Goal: Task Accomplishment & Management: Use online tool/utility

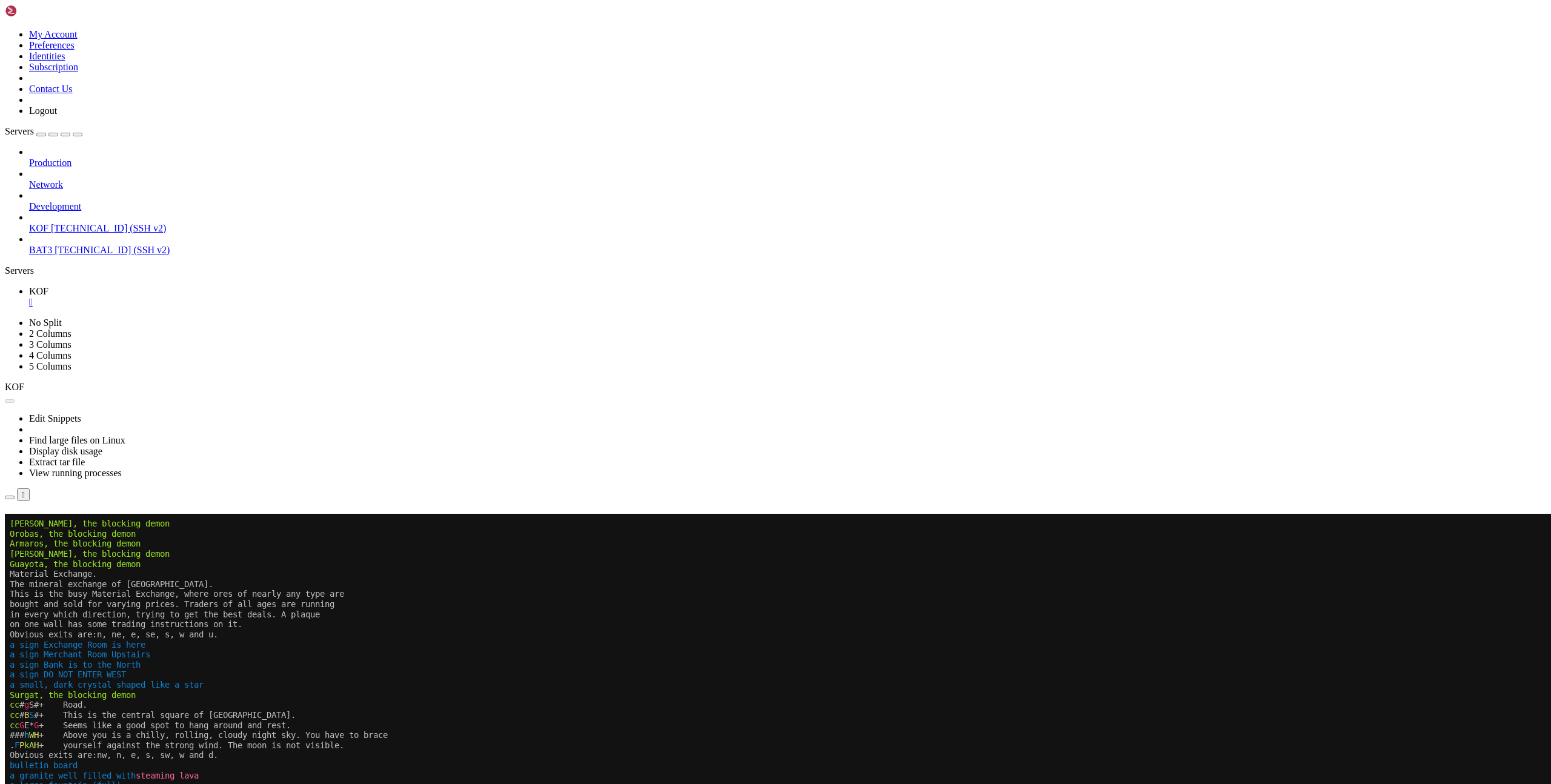
scroll to position [9, 0]
click at [54, 524] on button "Reconnect" at bounding box center [28, 531] width 48 height 13
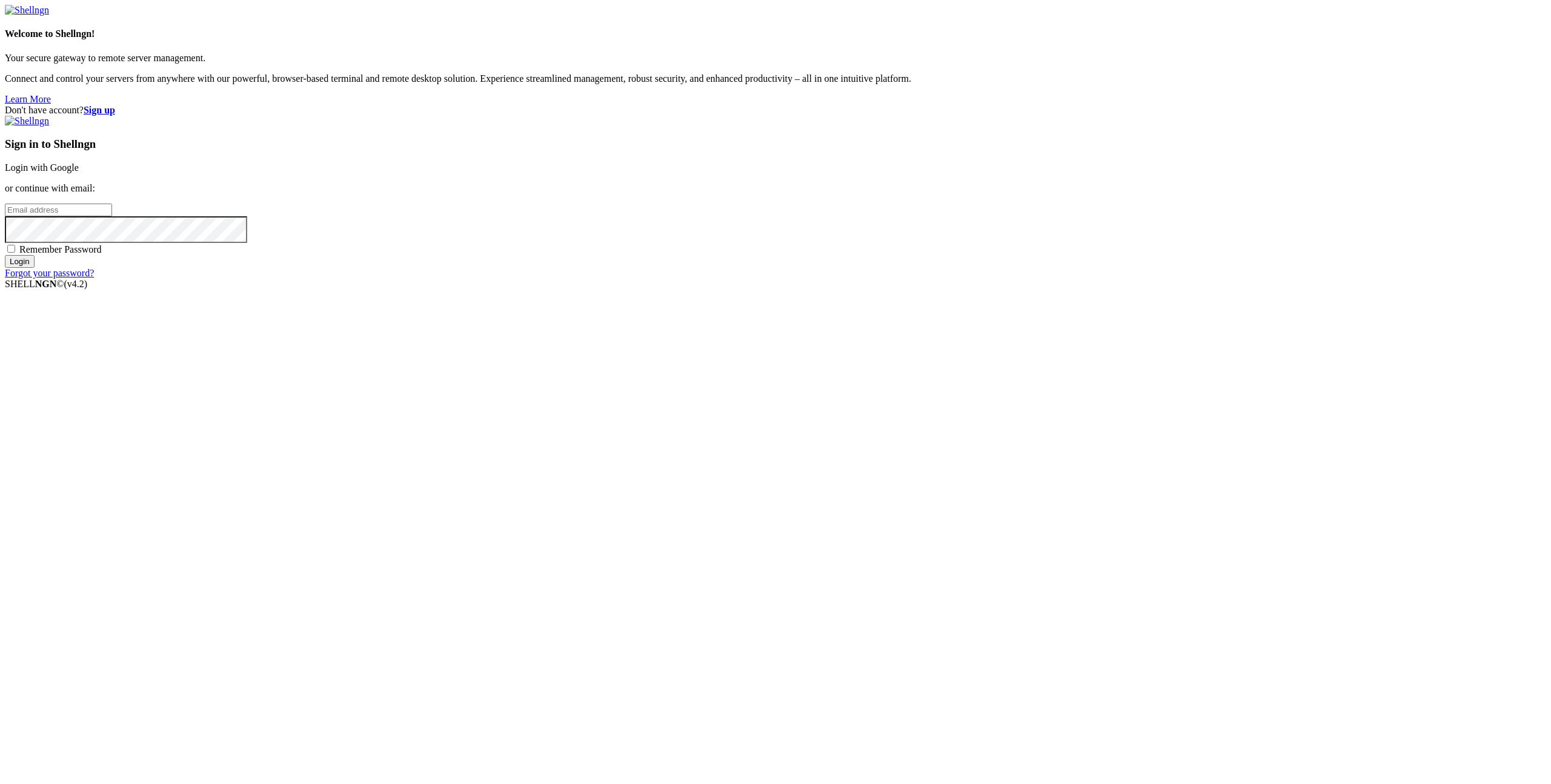
type input "[EMAIL_ADDRESS][DOMAIN_NAME]"
click at [34, 268] on input "Login" at bounding box center [19, 261] width 30 height 13
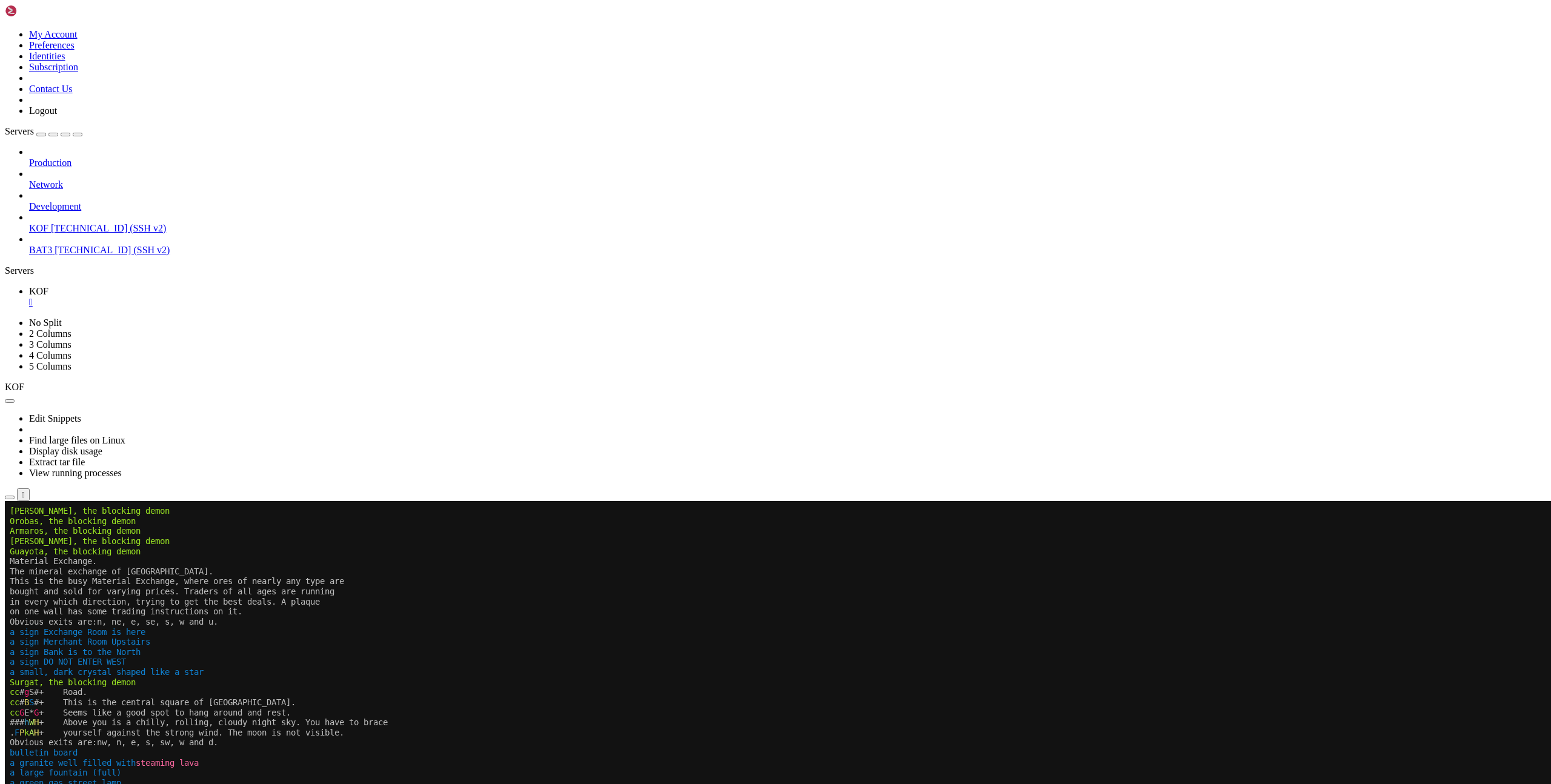
scroll to position [866, 0]
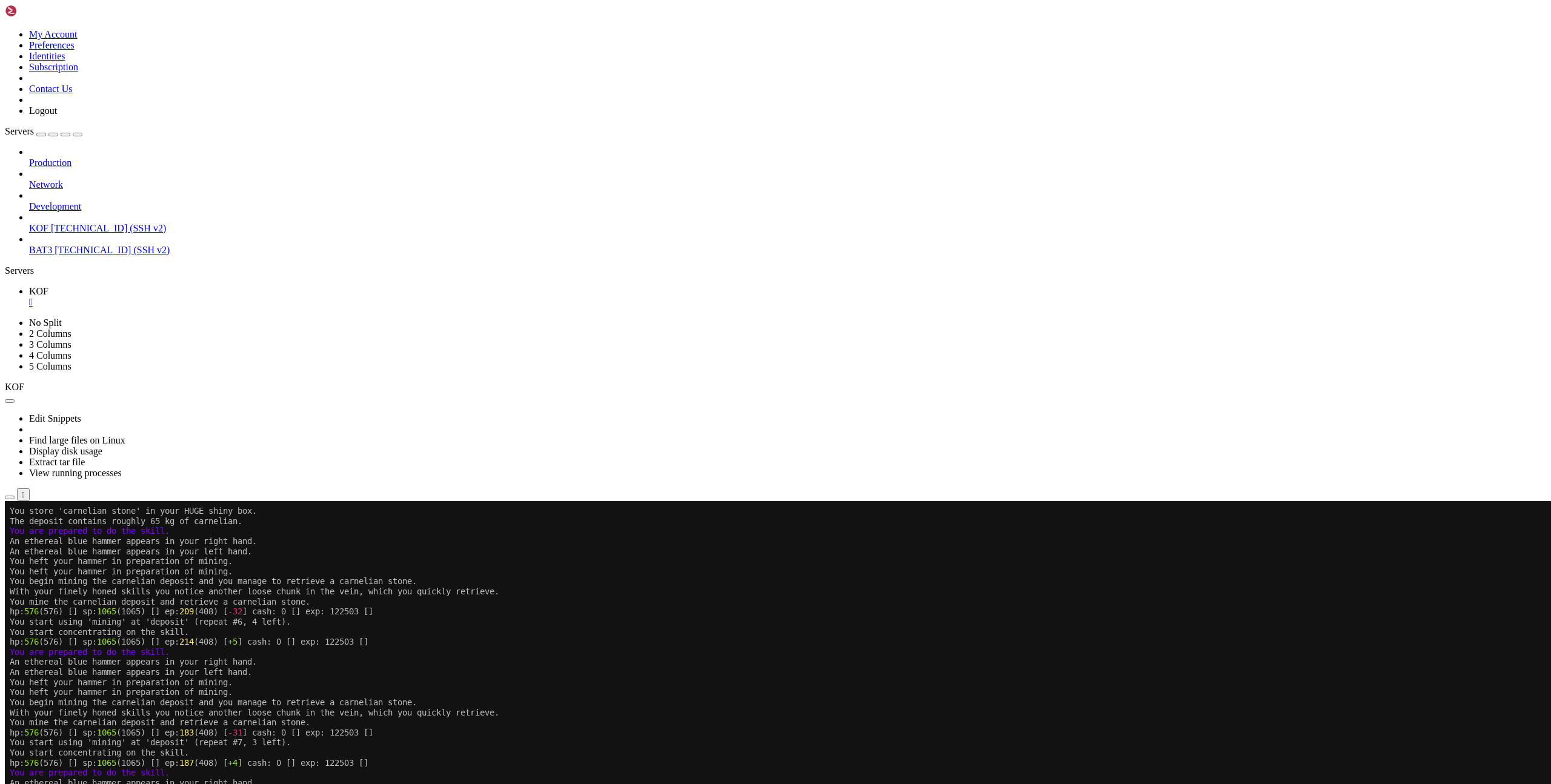
click at [1019, 762] on x-row "hp: 576 (576) [] sp: 1065 (1065) [] ep: 187 (408) [ +4 ] cash: 0 [] exp: 122503…" at bounding box center [704, 763] width 1388 height 10
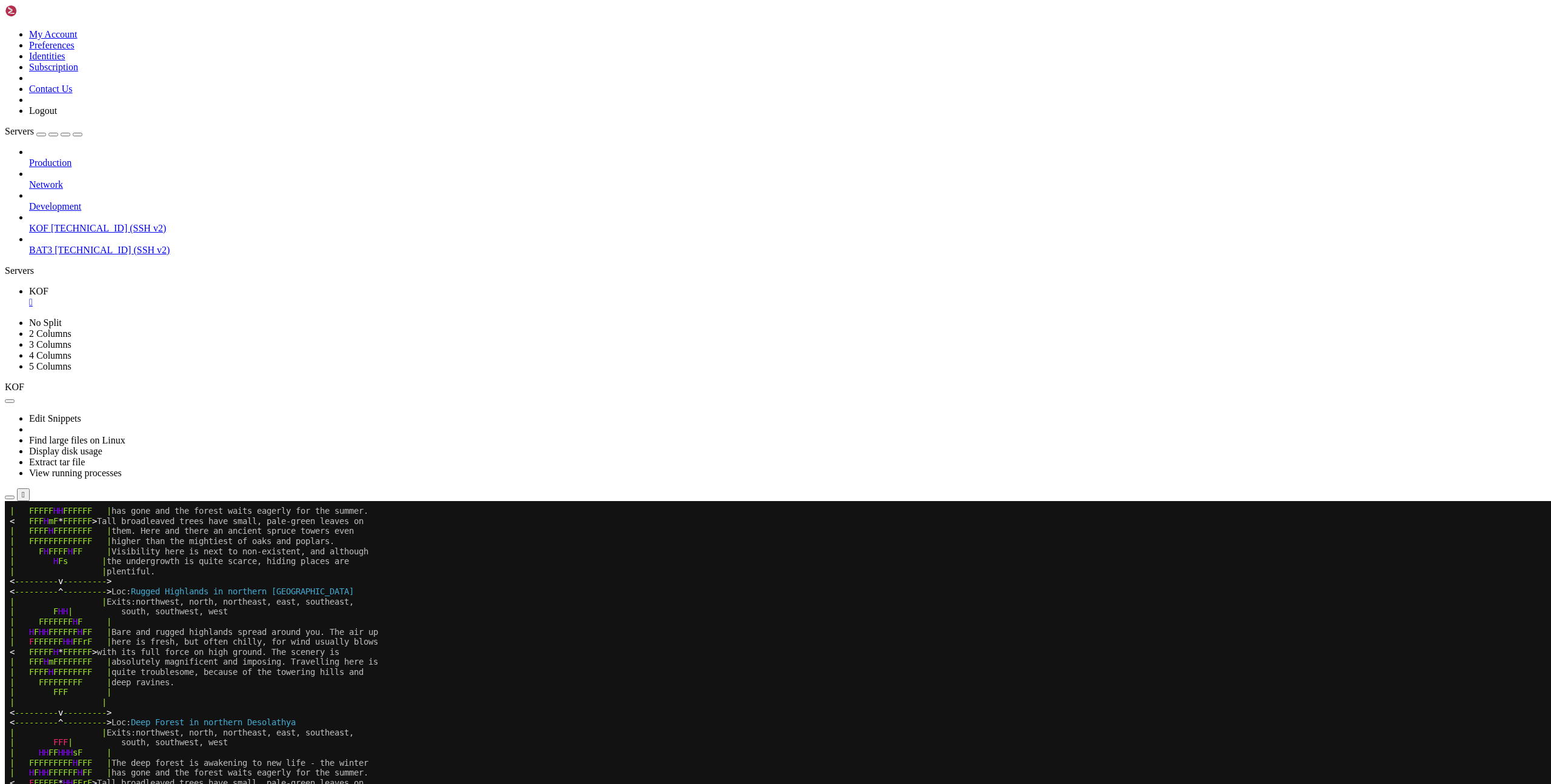
click at [607, 707] on x-row "< --------- v --------- >" at bounding box center [704, 712] width 1388 height 10
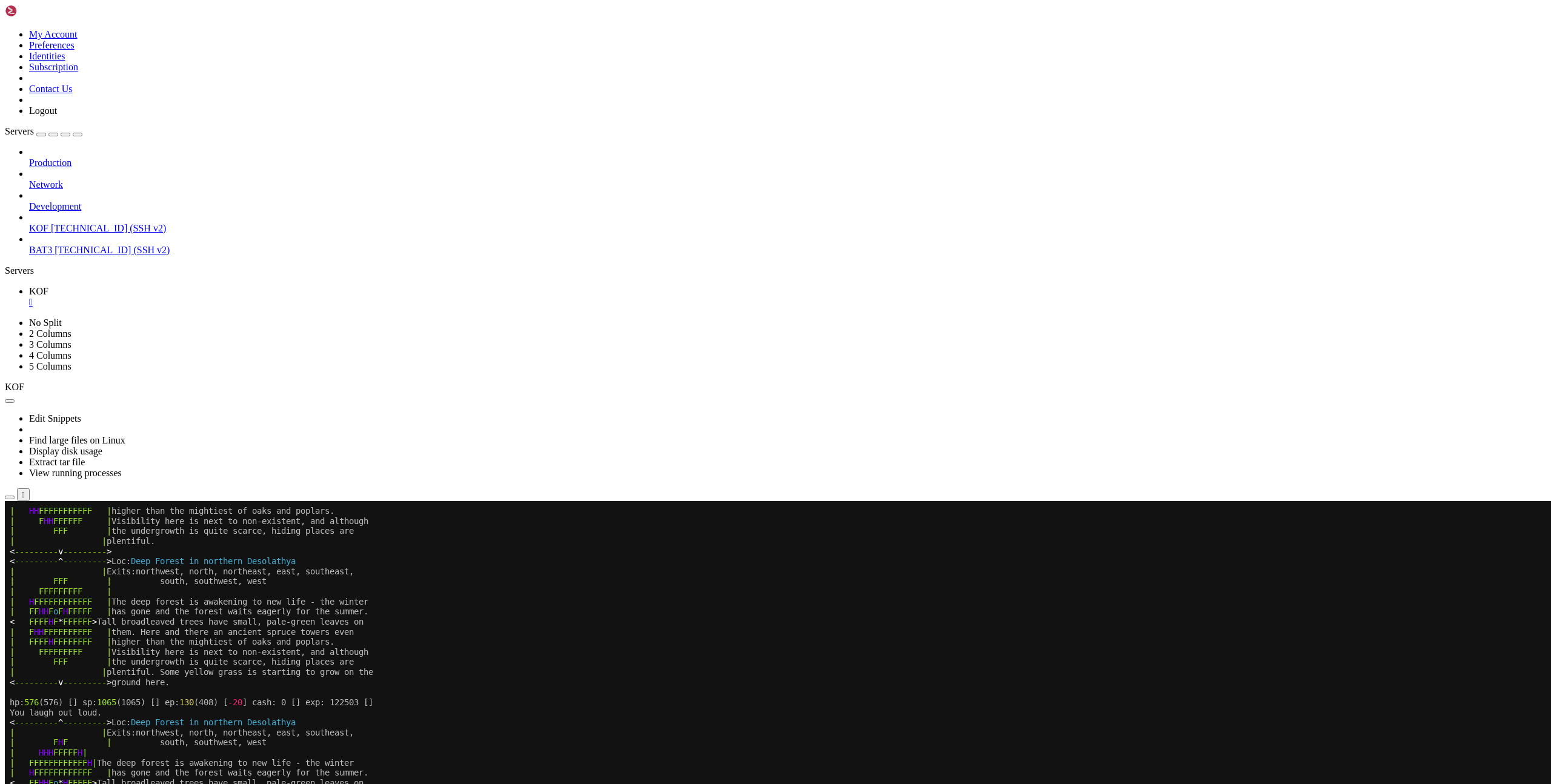
scroll to position [866, 0]
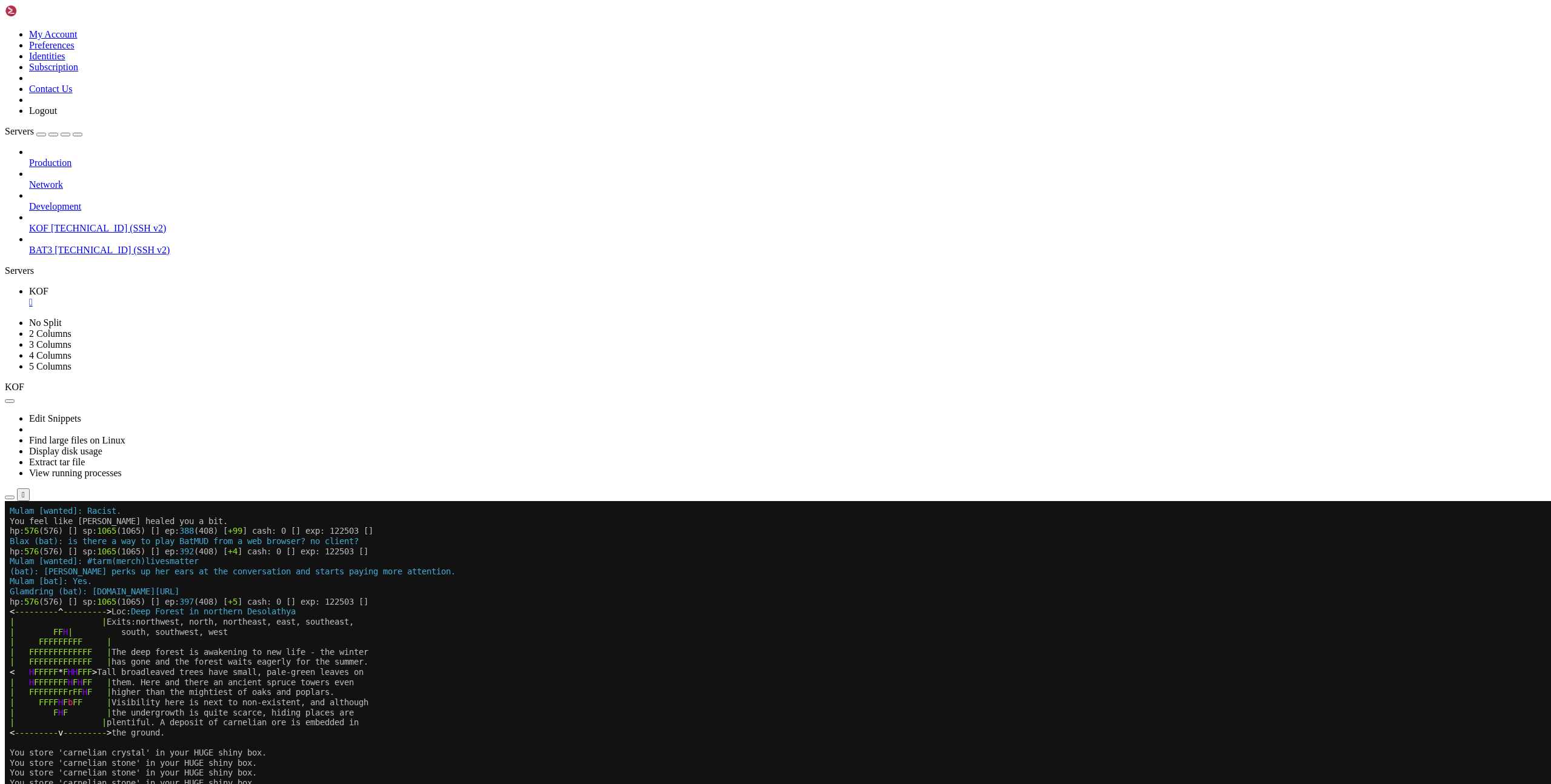
click at [585, 717] on x-row "| | plentiful. A deposit of carnelian ore is embedded in" at bounding box center [704, 722] width 1388 height 10
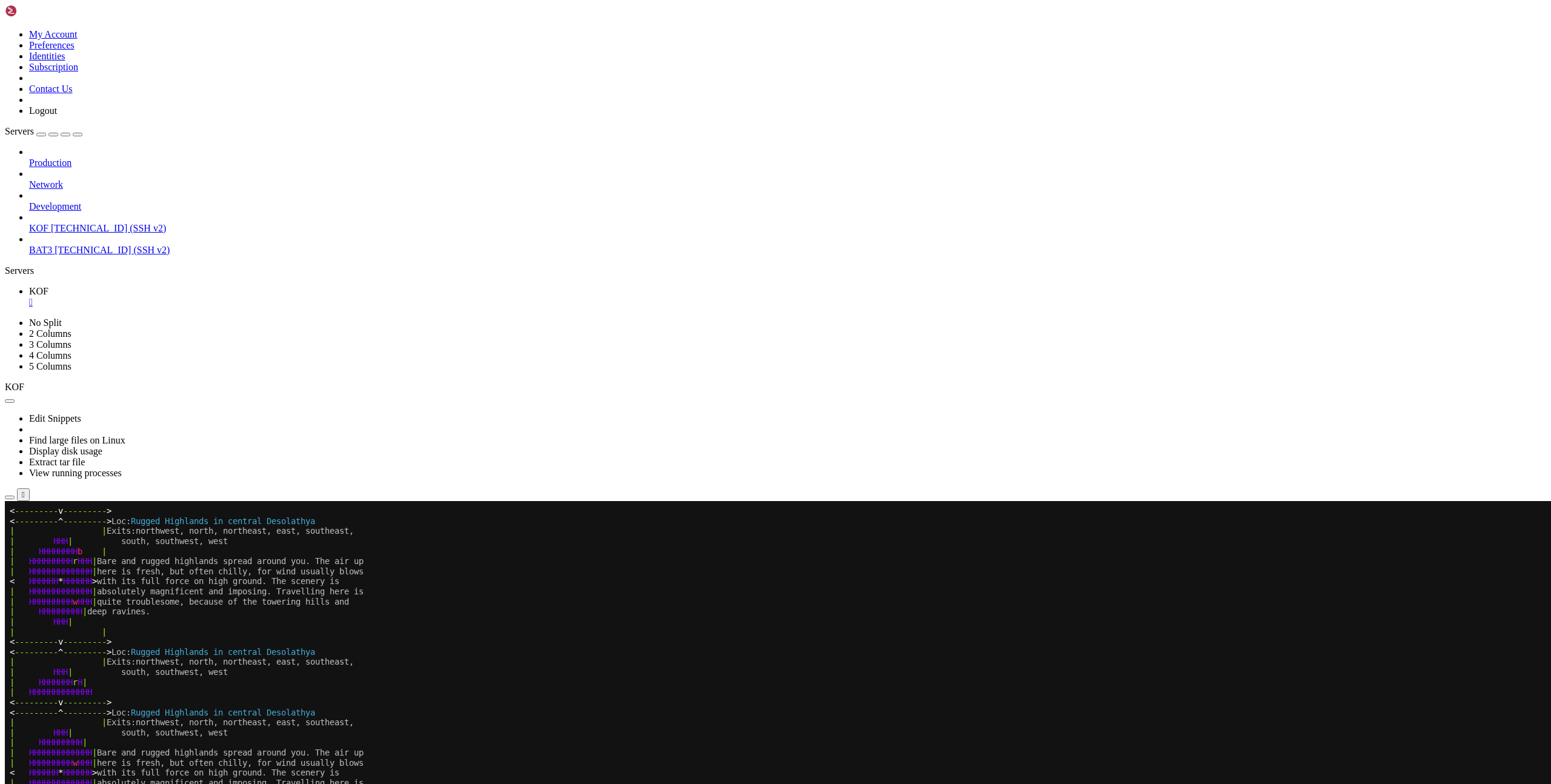
scroll to position [947, 0]
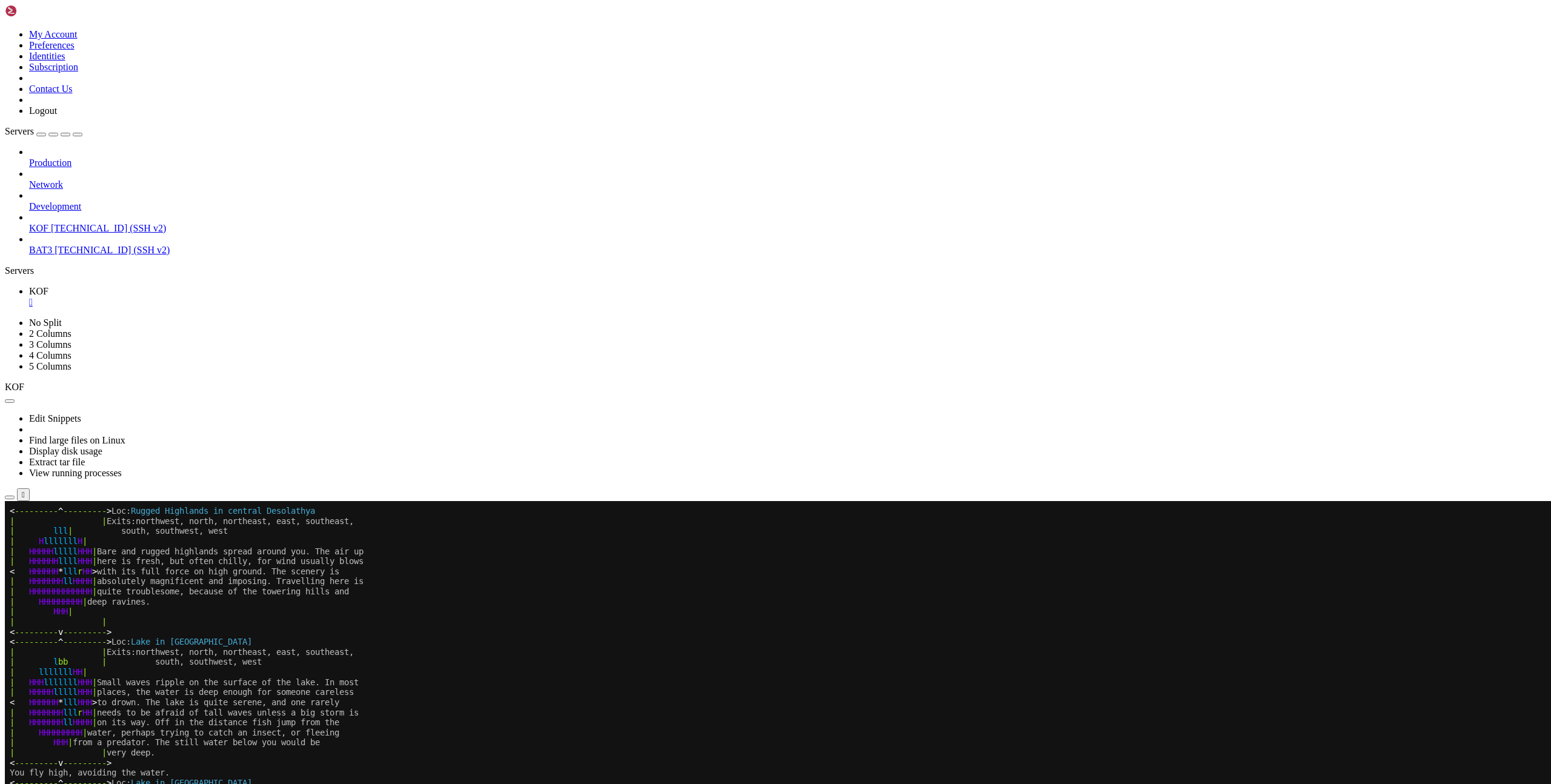
scroll to position [9, 0]
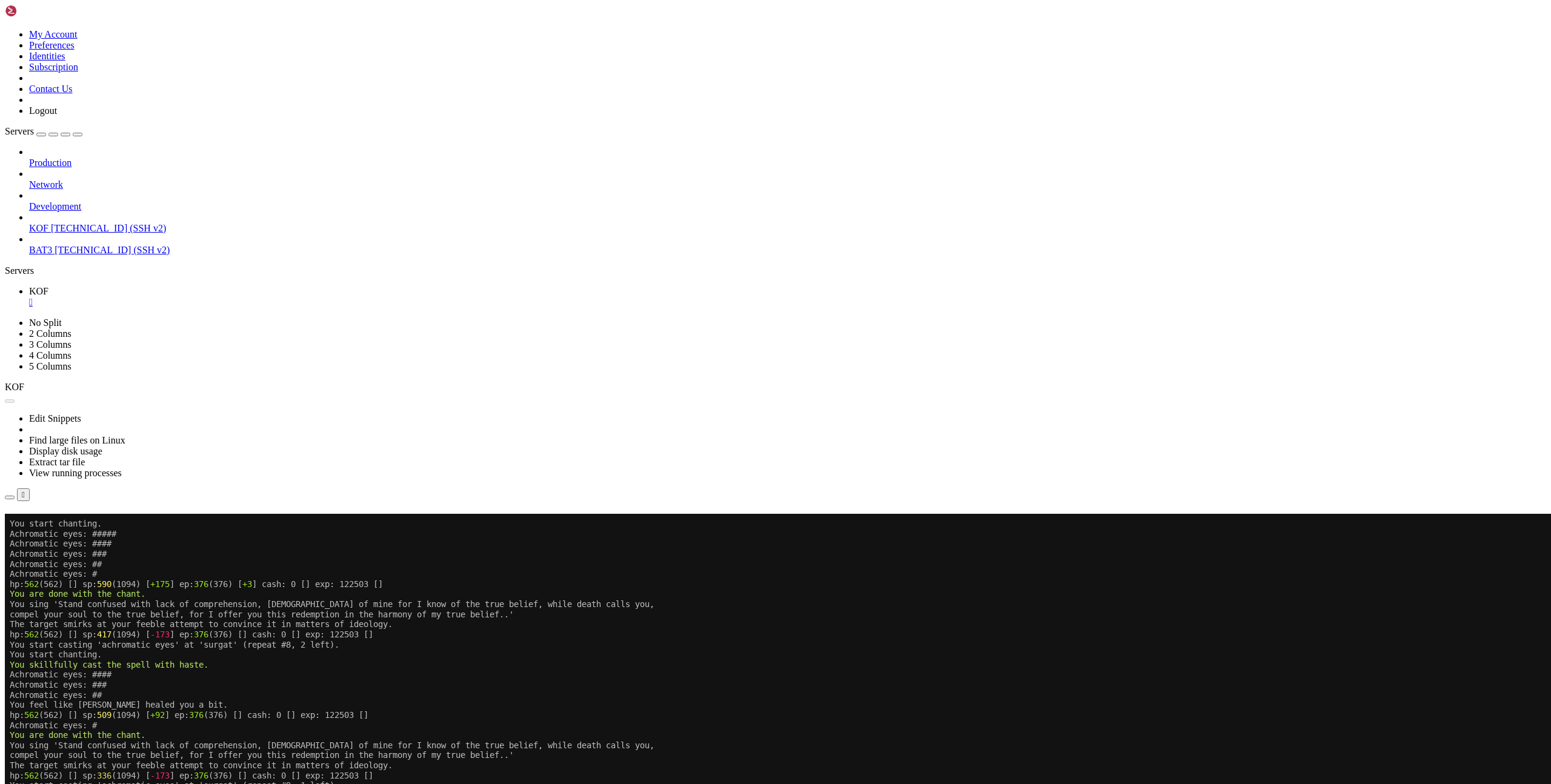
click at [54, 524] on button "Reconnect" at bounding box center [28, 531] width 48 height 13
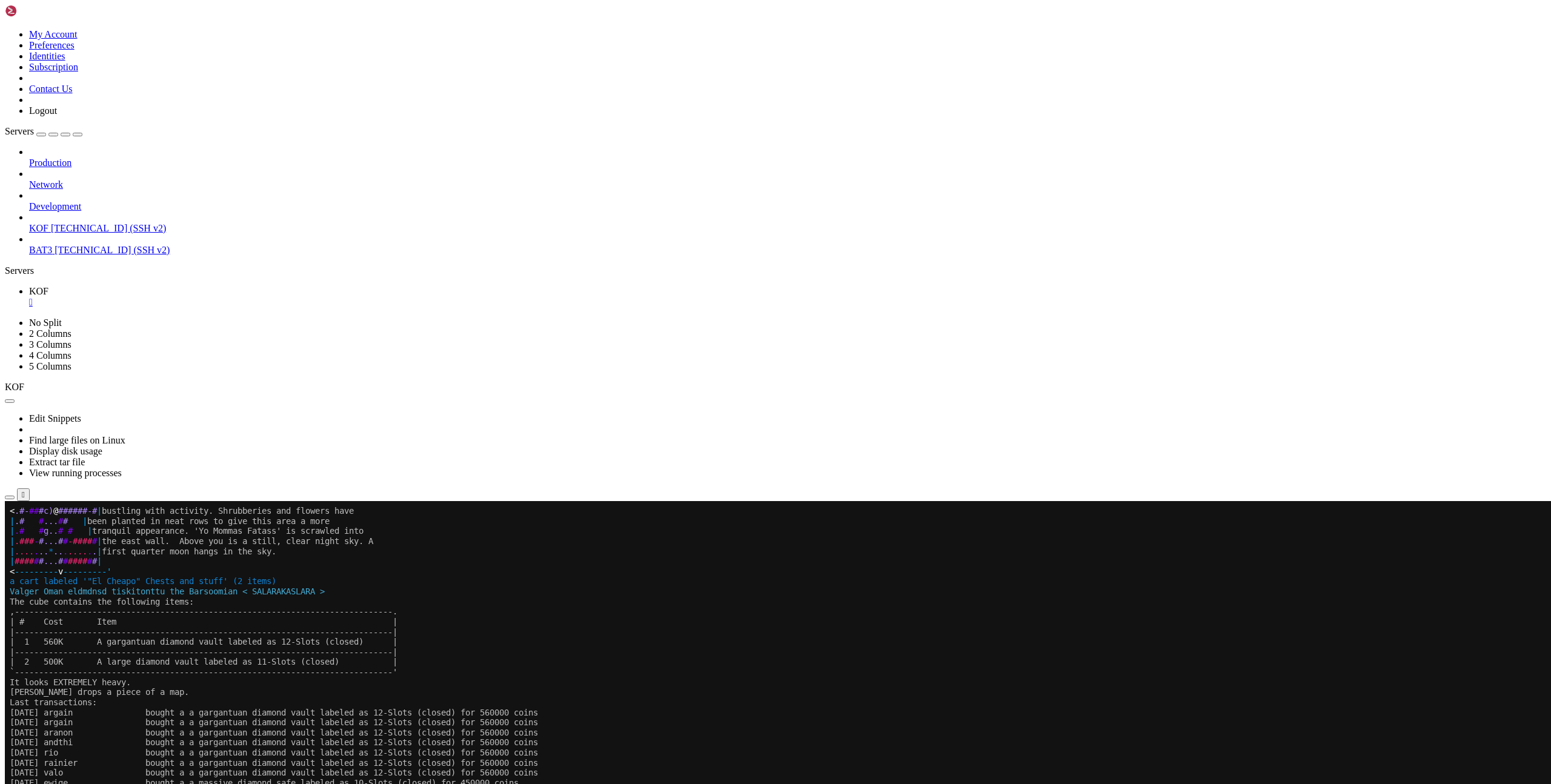
scroll to position [9, 0]
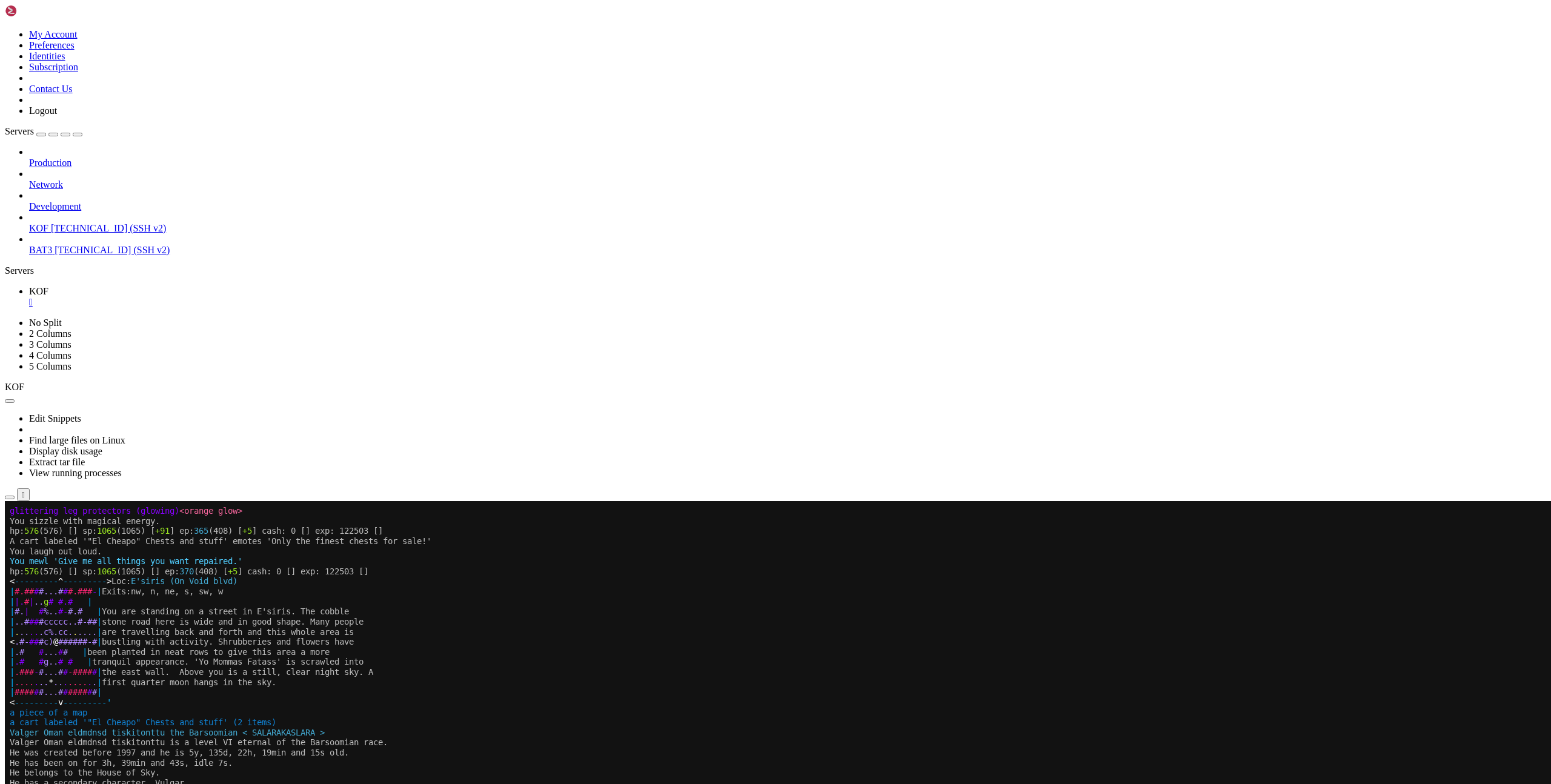
click at [1042, 580] on x-row "< --------- ^ --------- > Loc: E'siris (On Void blvd)" at bounding box center [704, 580] width 1388 height 10
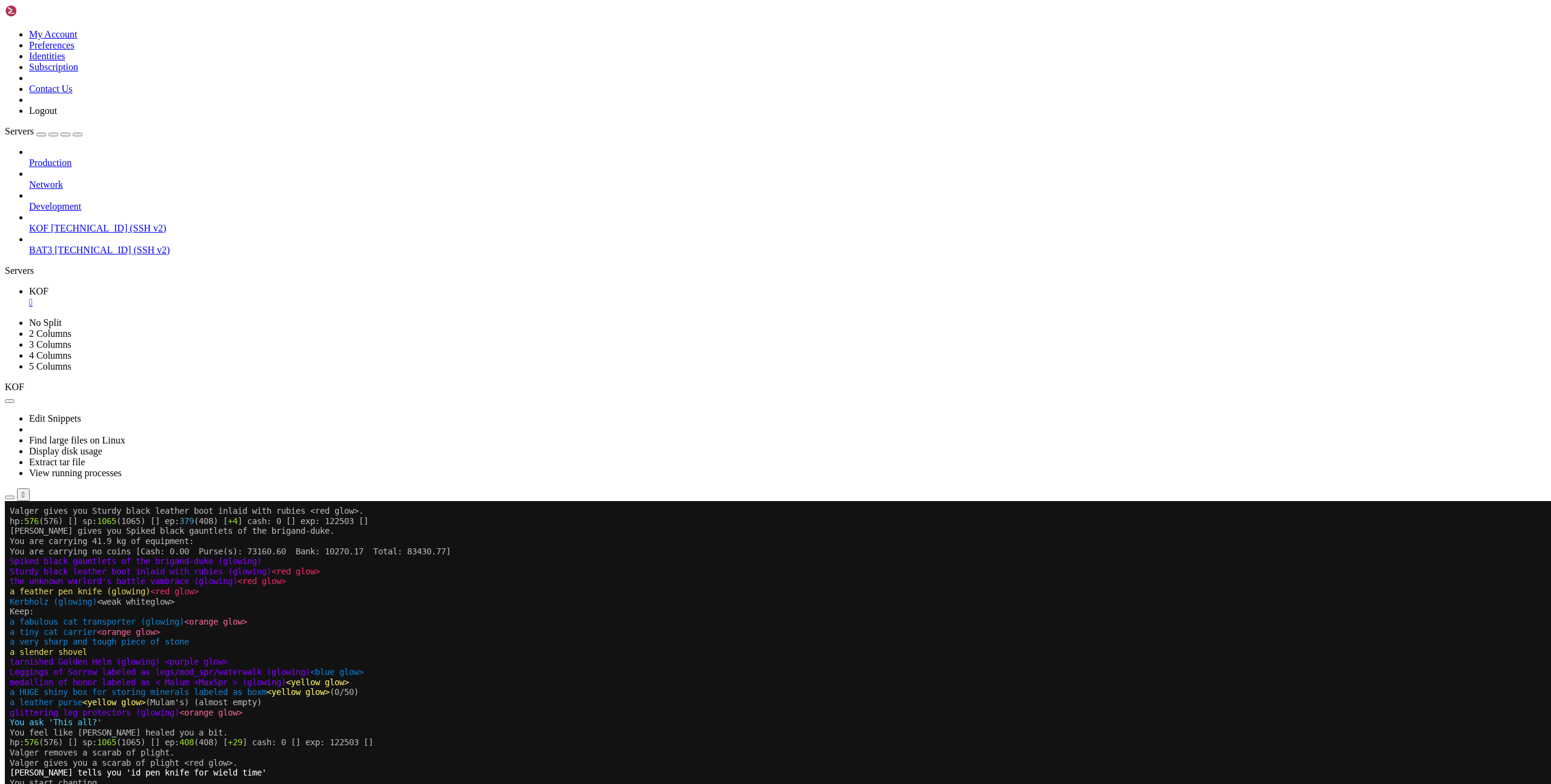
drag, startPoint x: 10, startPoint y: 1176, endPoint x: 338, endPoint y: 1176, distance: 328.0
copy x-row "It has been mostly wielded by [PERSON_NAME](21d, 11h, 17min and 17s)."
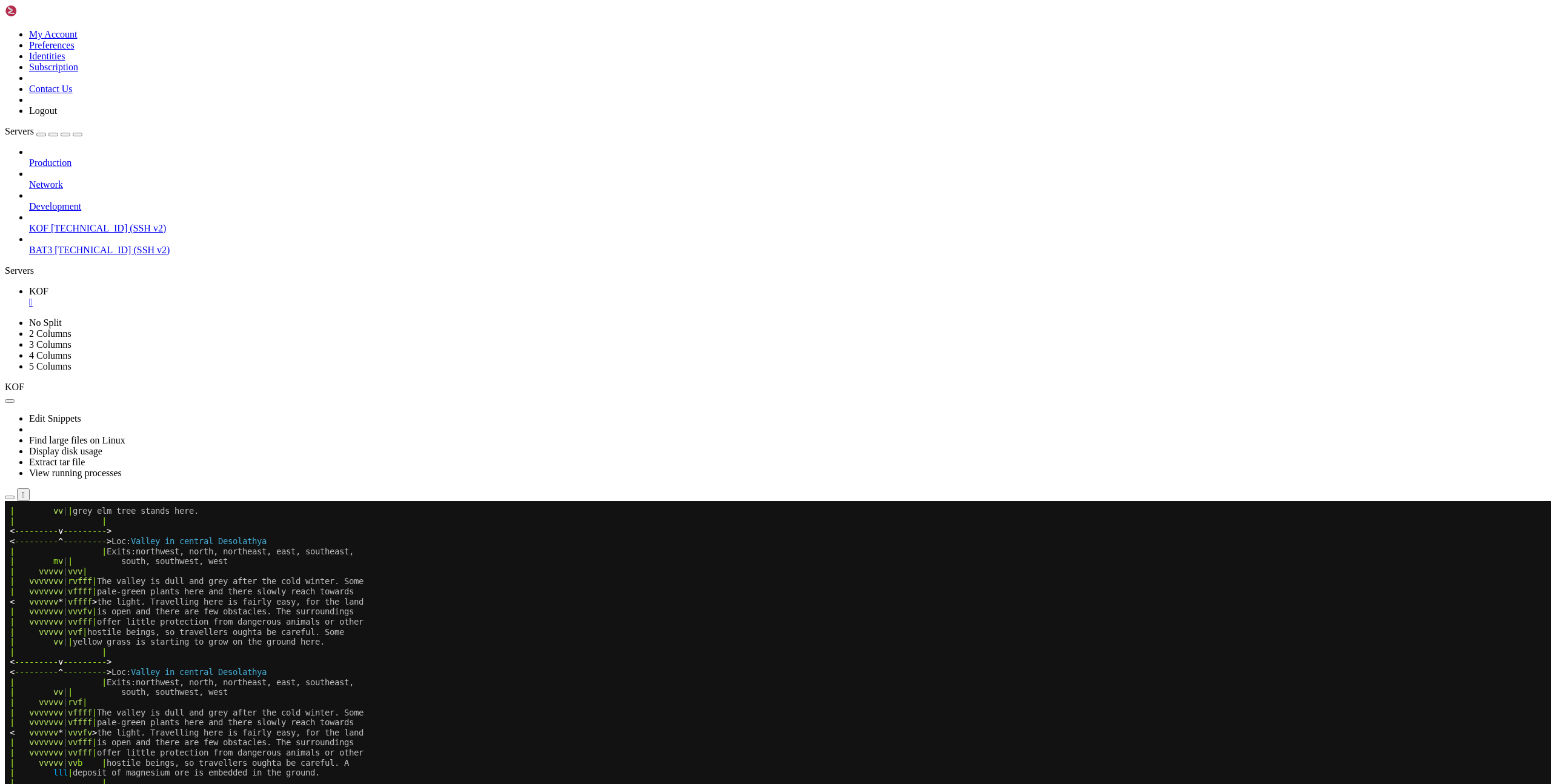
scroll to position [9, 0]
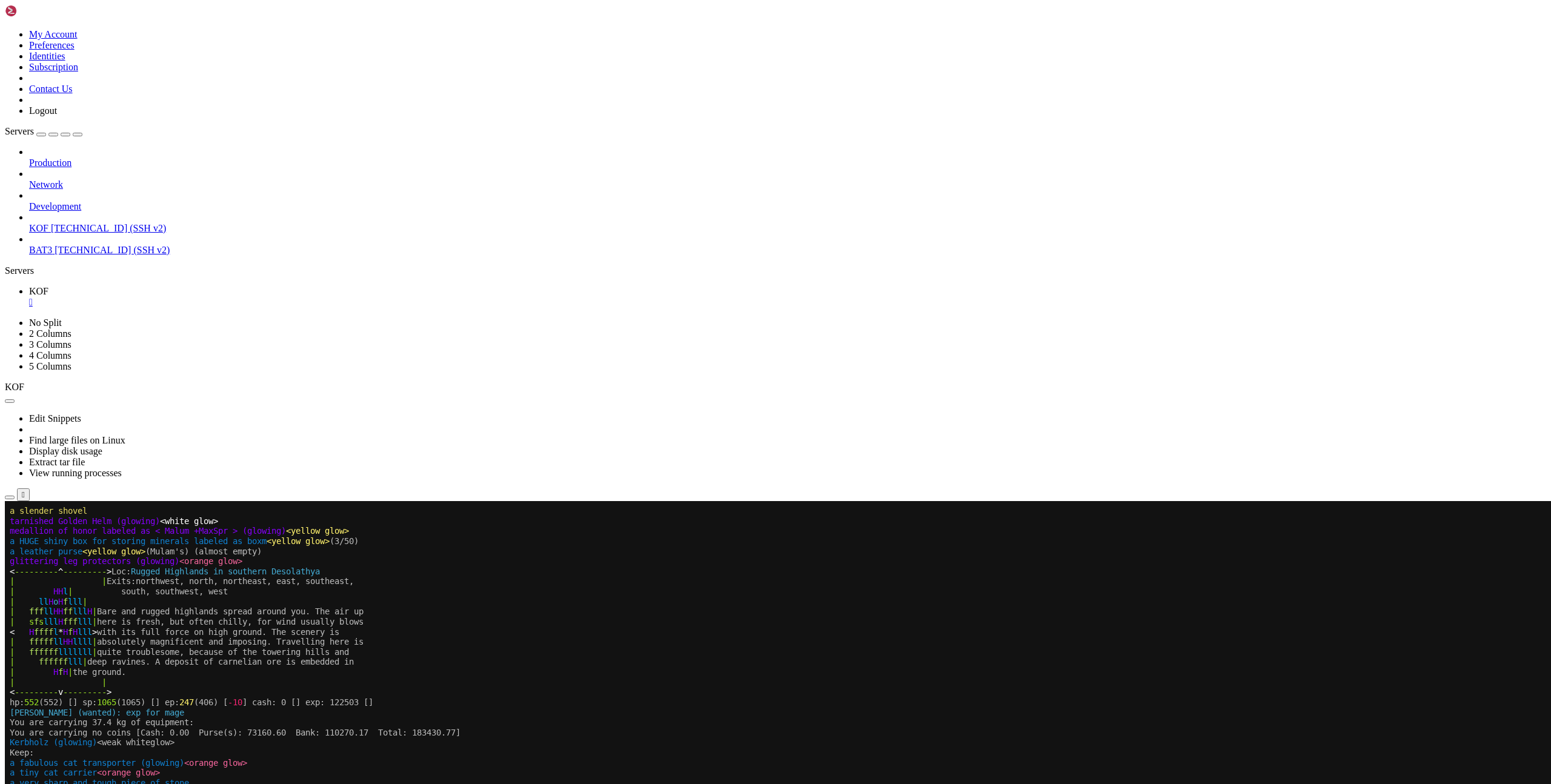
click at [705, 731] on x-row "You are carrying no coins [Cash: 0.00 Purse(s): 73160.60 Bank: 110270.17 Total:…" at bounding box center [704, 732] width 1388 height 10
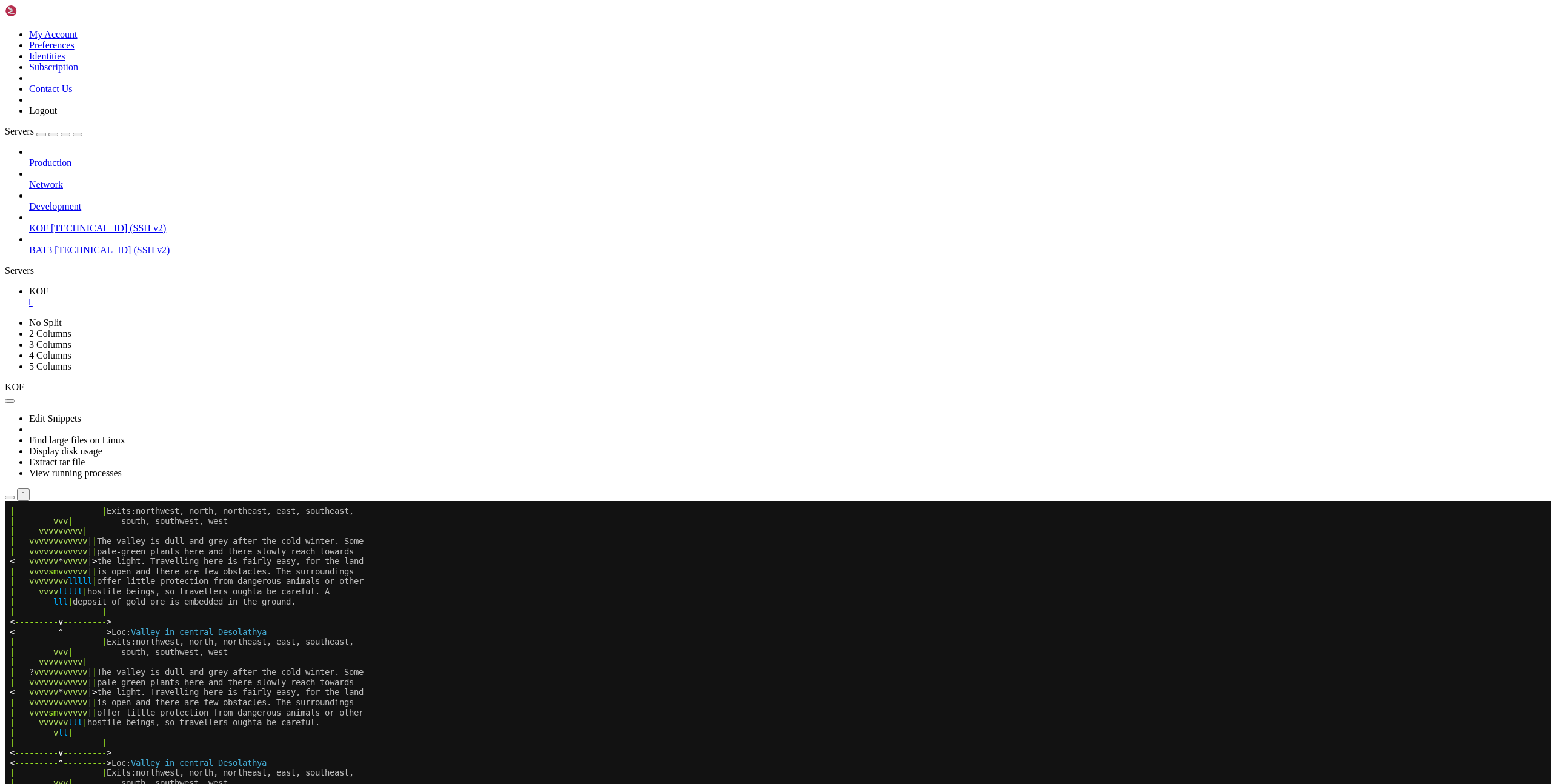
drag, startPoint x: 112, startPoint y: 1060, endPoint x: 407, endPoint y: 1057, distance: 295.0
copy span "https://x.com/Uncensorednewsw/status/1965851443732287803"
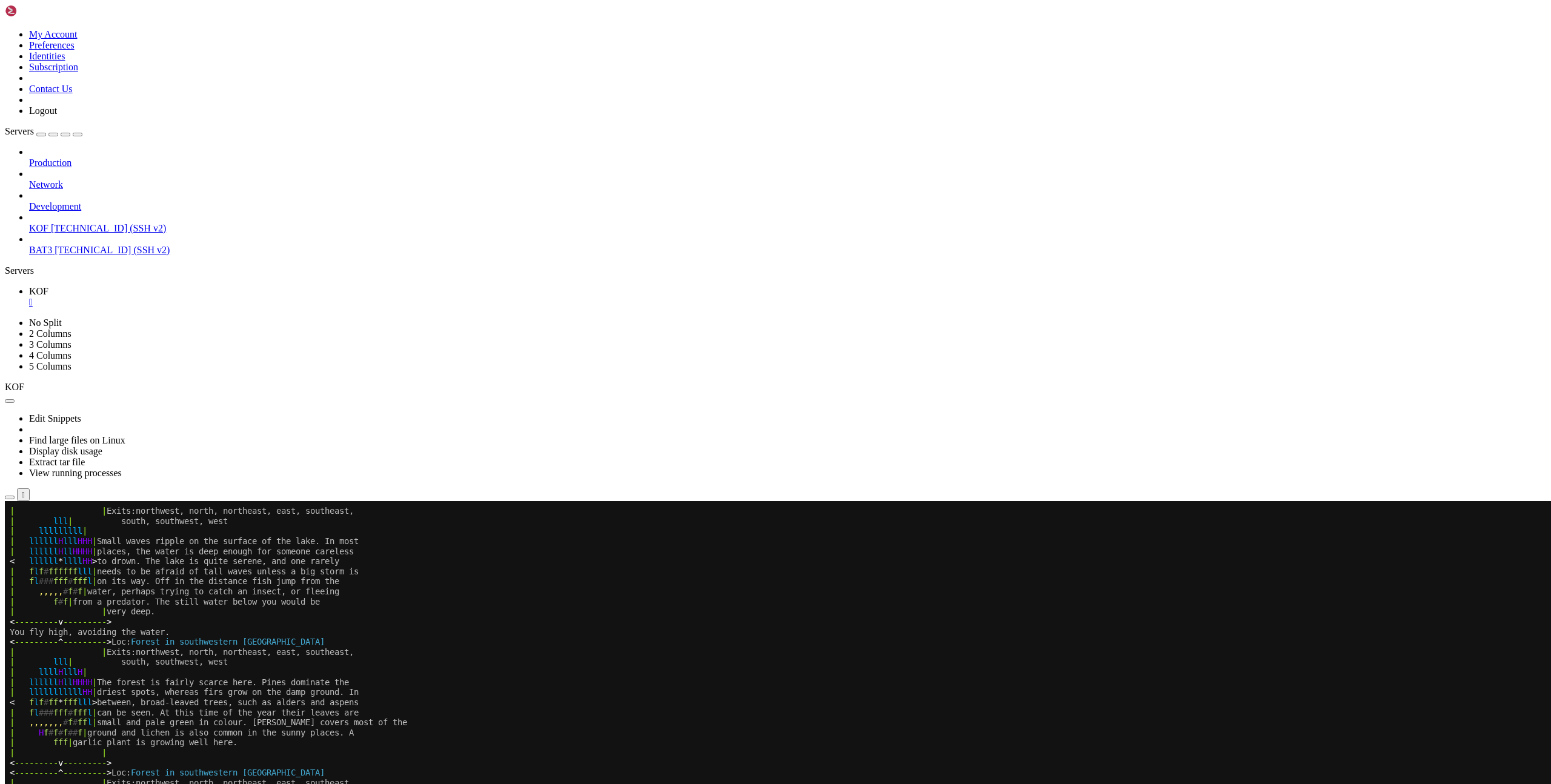
scroll to position [9, 0]
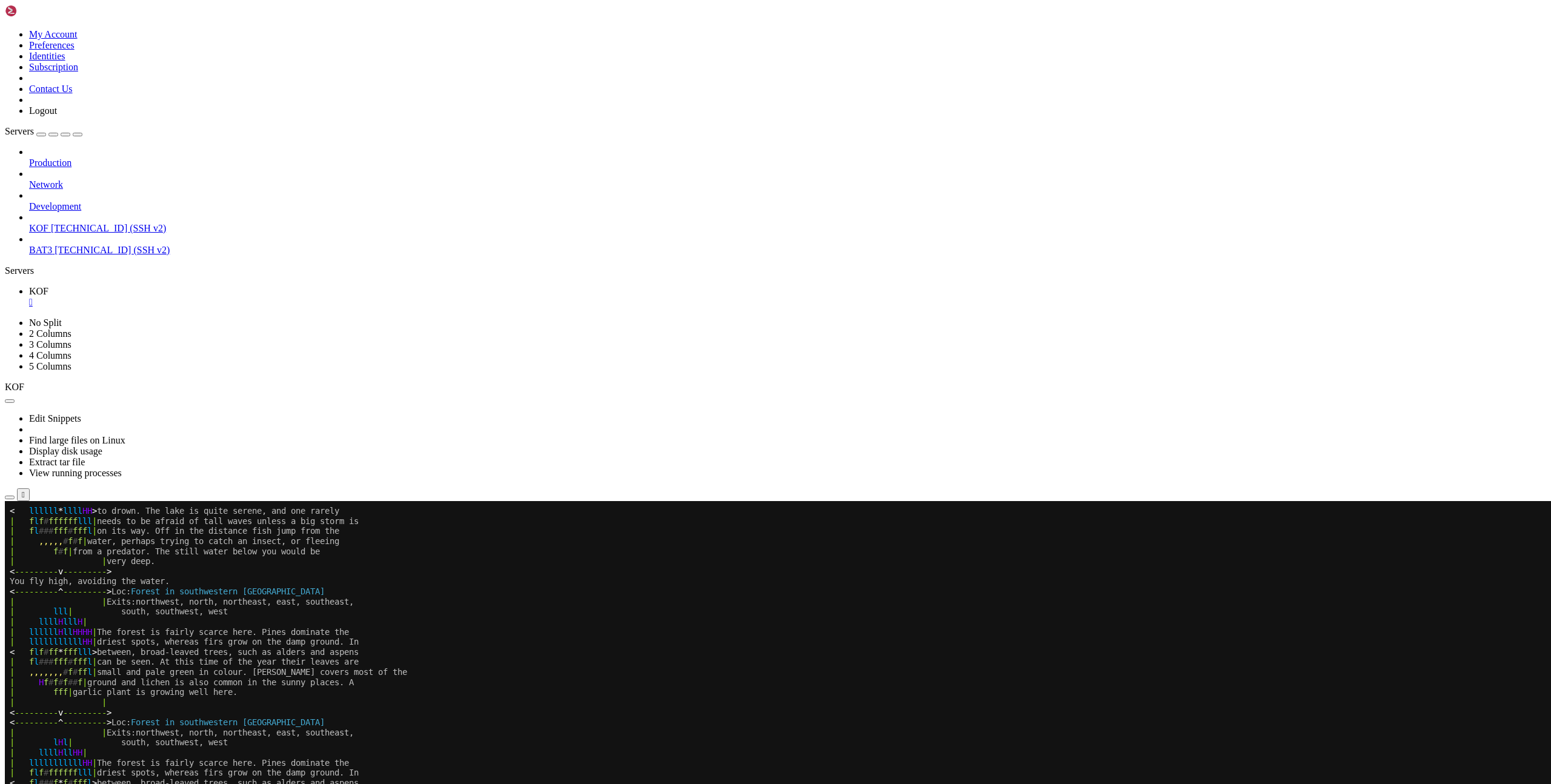
click at [918, 642] on x-row "| lllllllllll HH | driest spots, whereas firs grow on the damp ground. In" at bounding box center [704, 642] width 1388 height 10
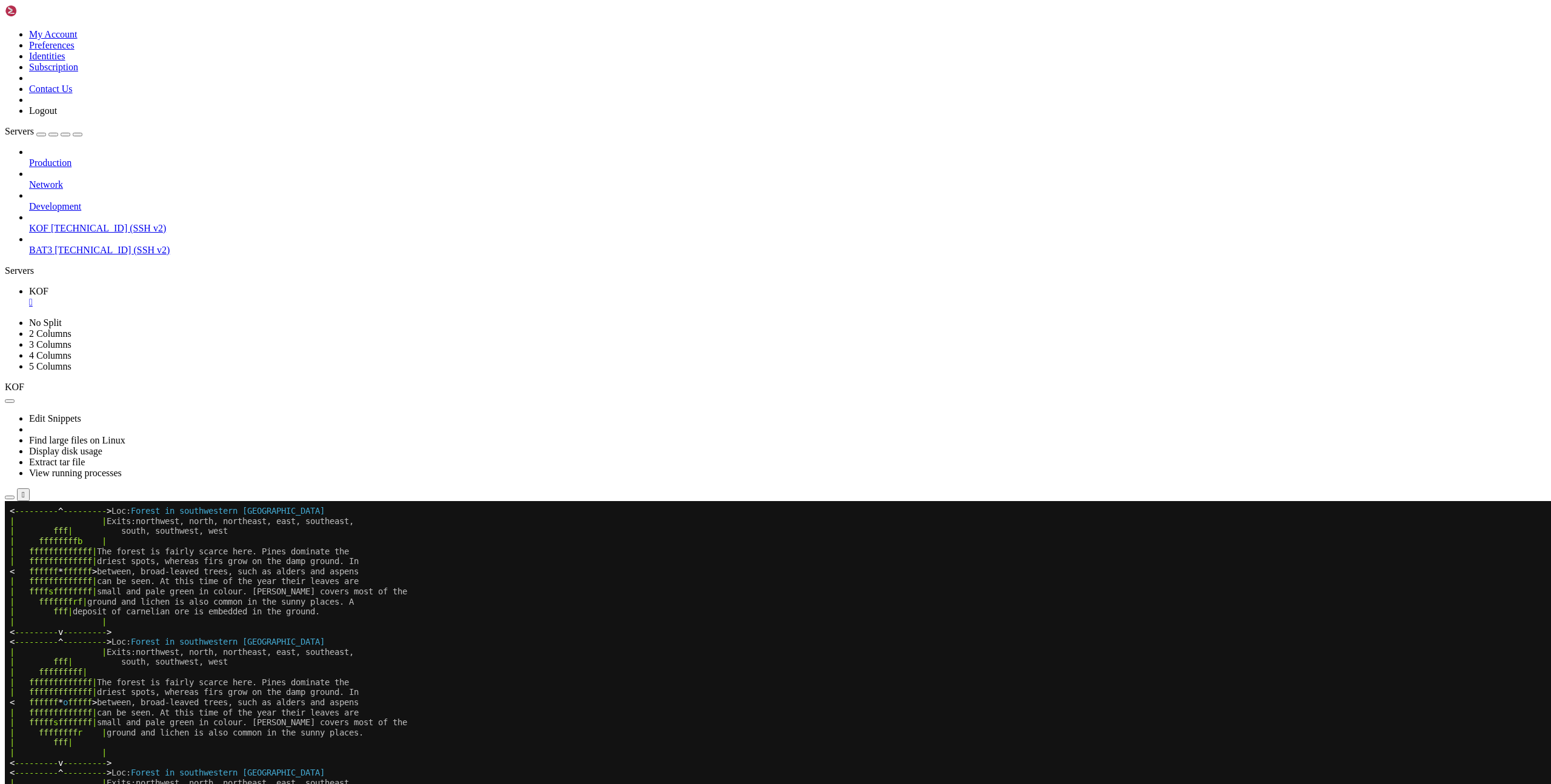
scroll to position [9, 0]
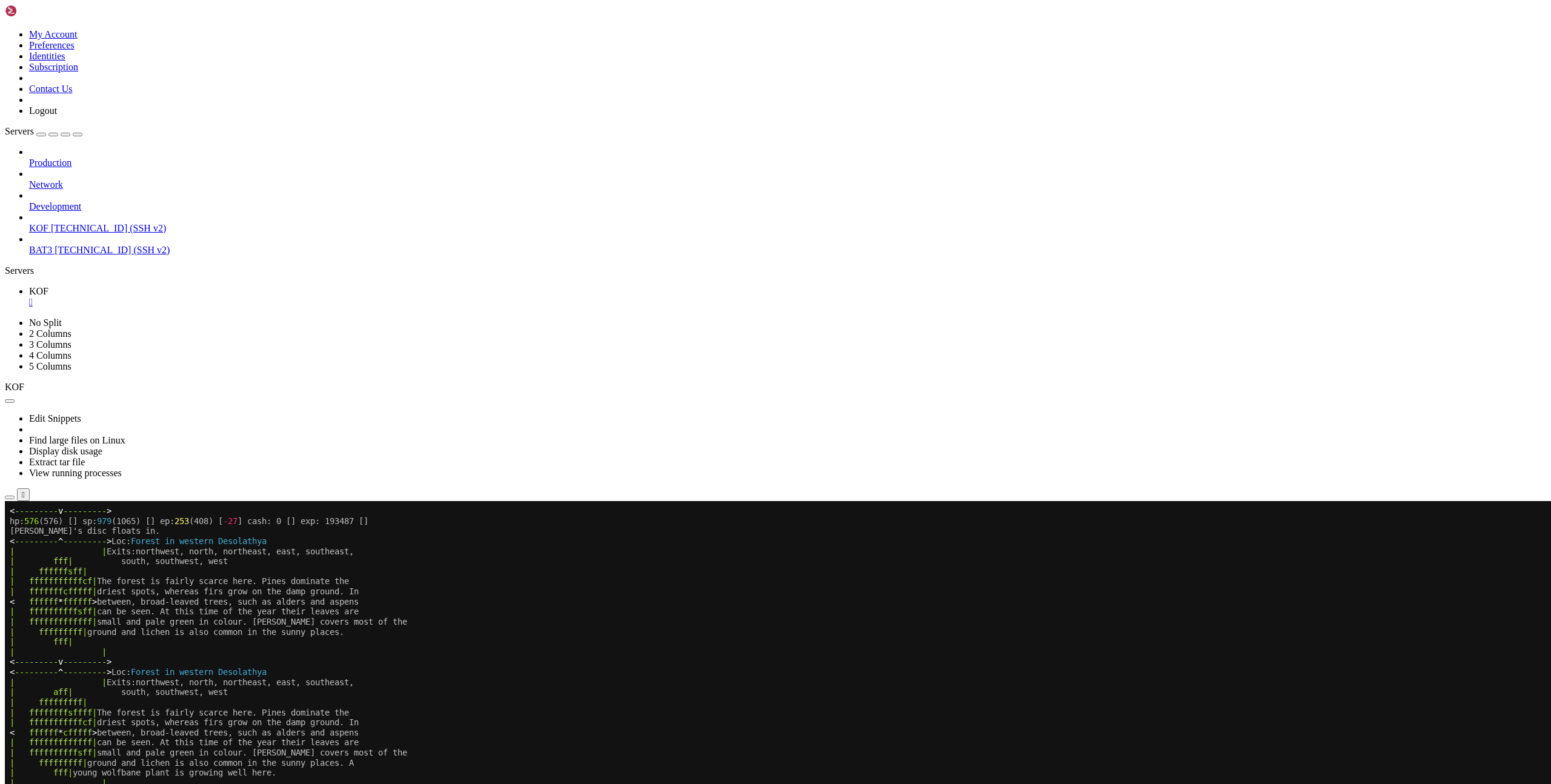
scroll to position [9, 0]
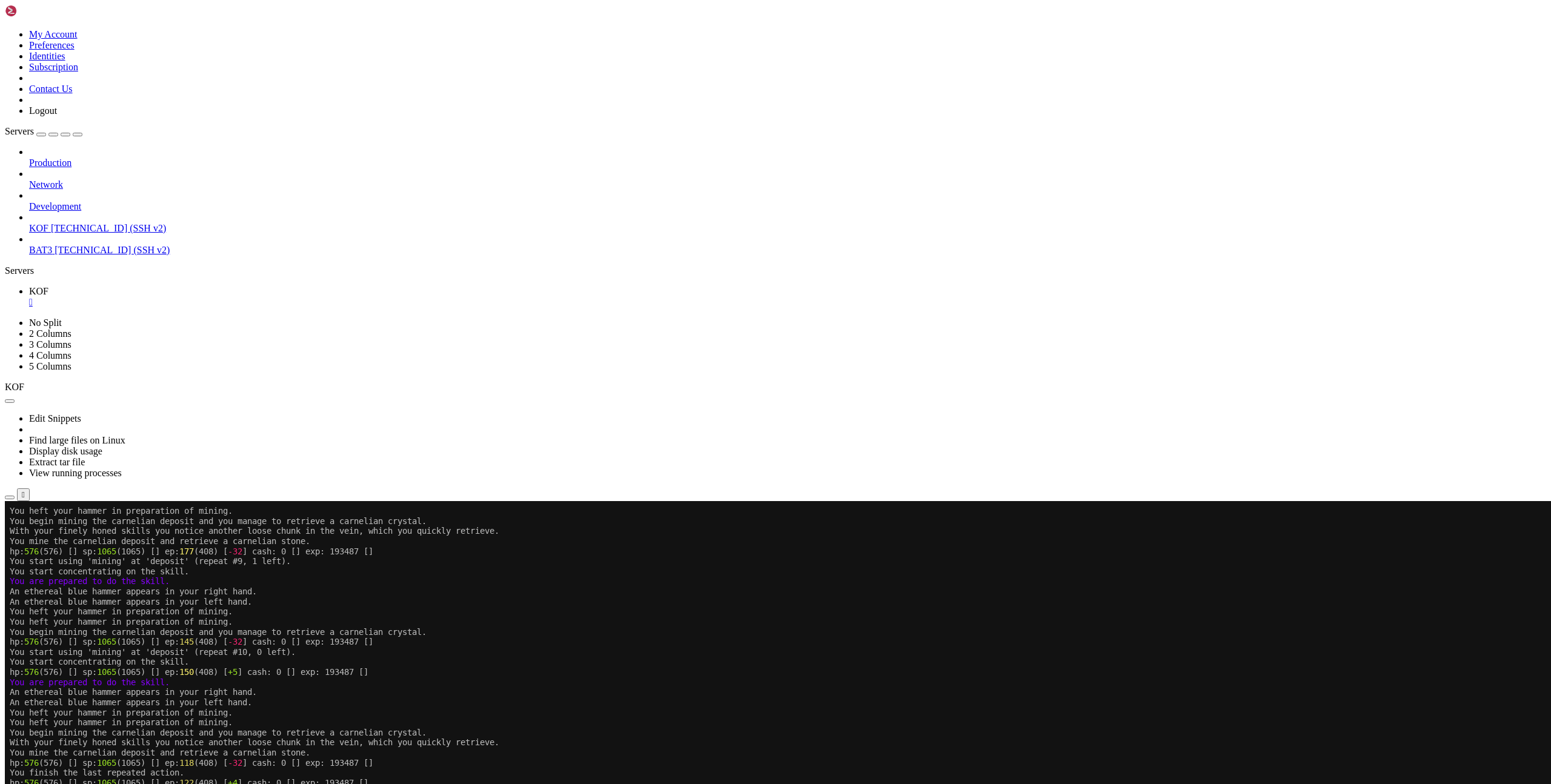
click at [1062, 776] on x-row "You finish the last repeated action." at bounding box center [704, 772] width 1388 height 10
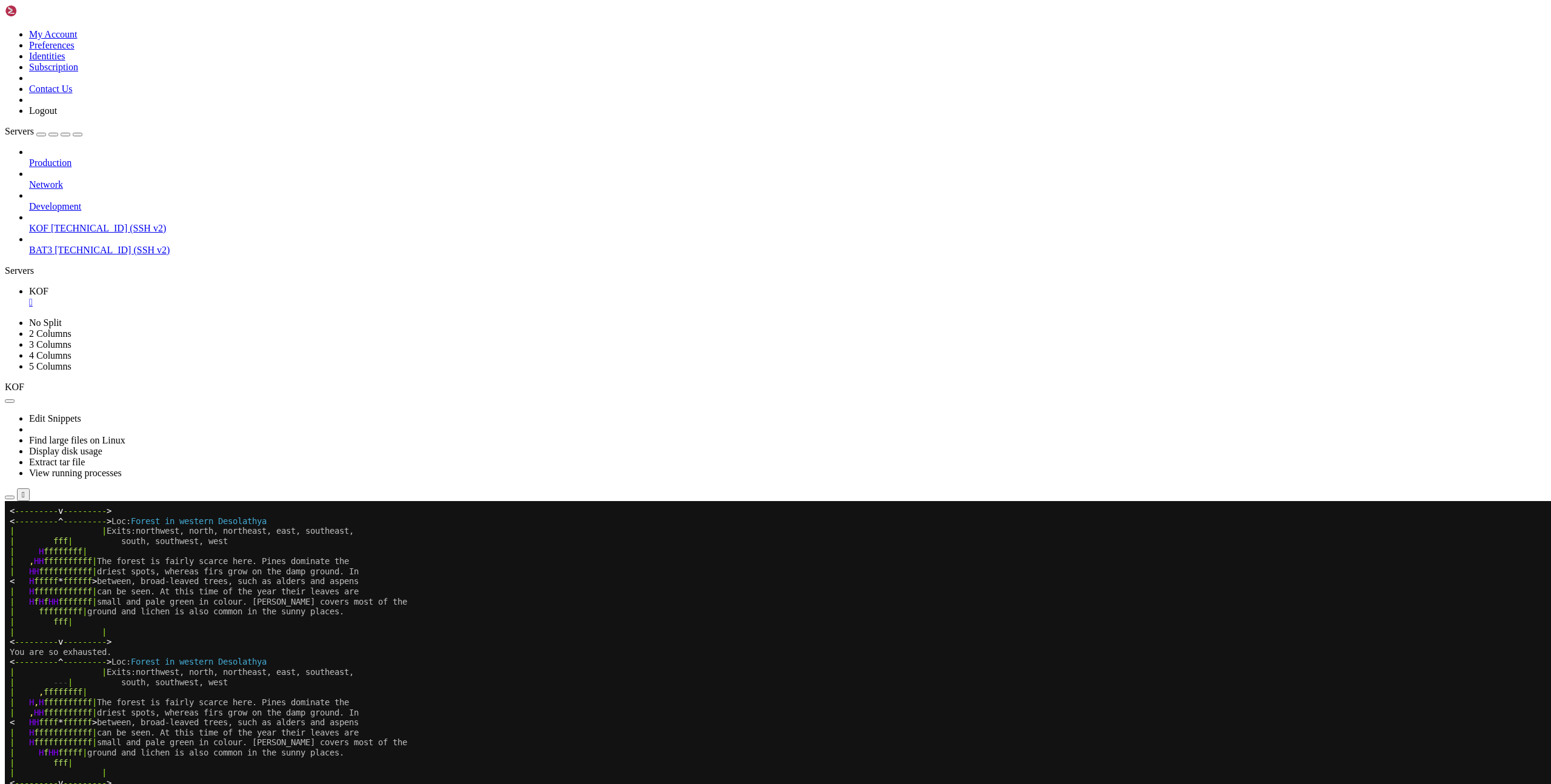
scroll to position [1098, 0]
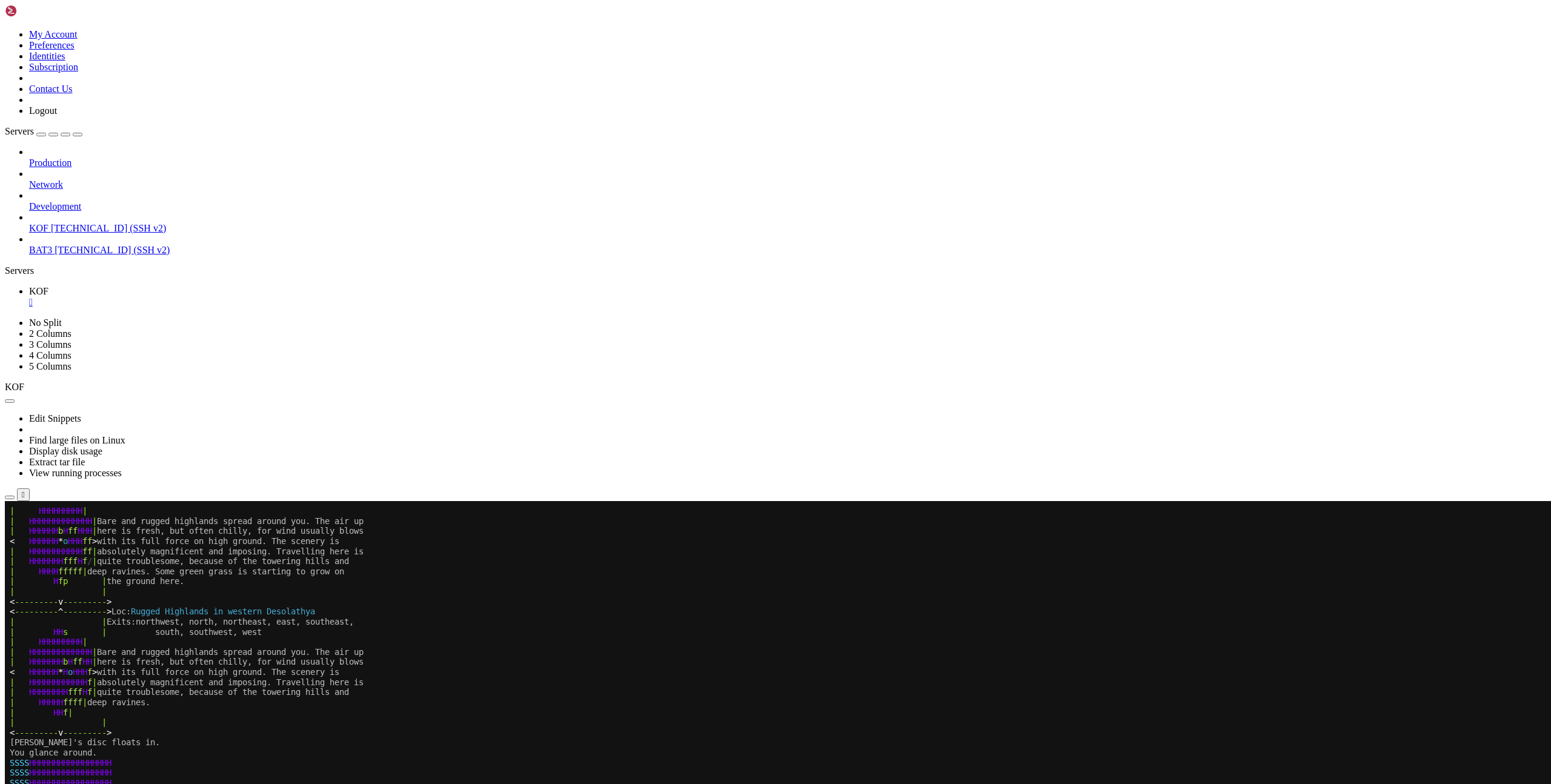
click at [931, 750] on x-row "You glance around." at bounding box center [704, 752] width 1388 height 10
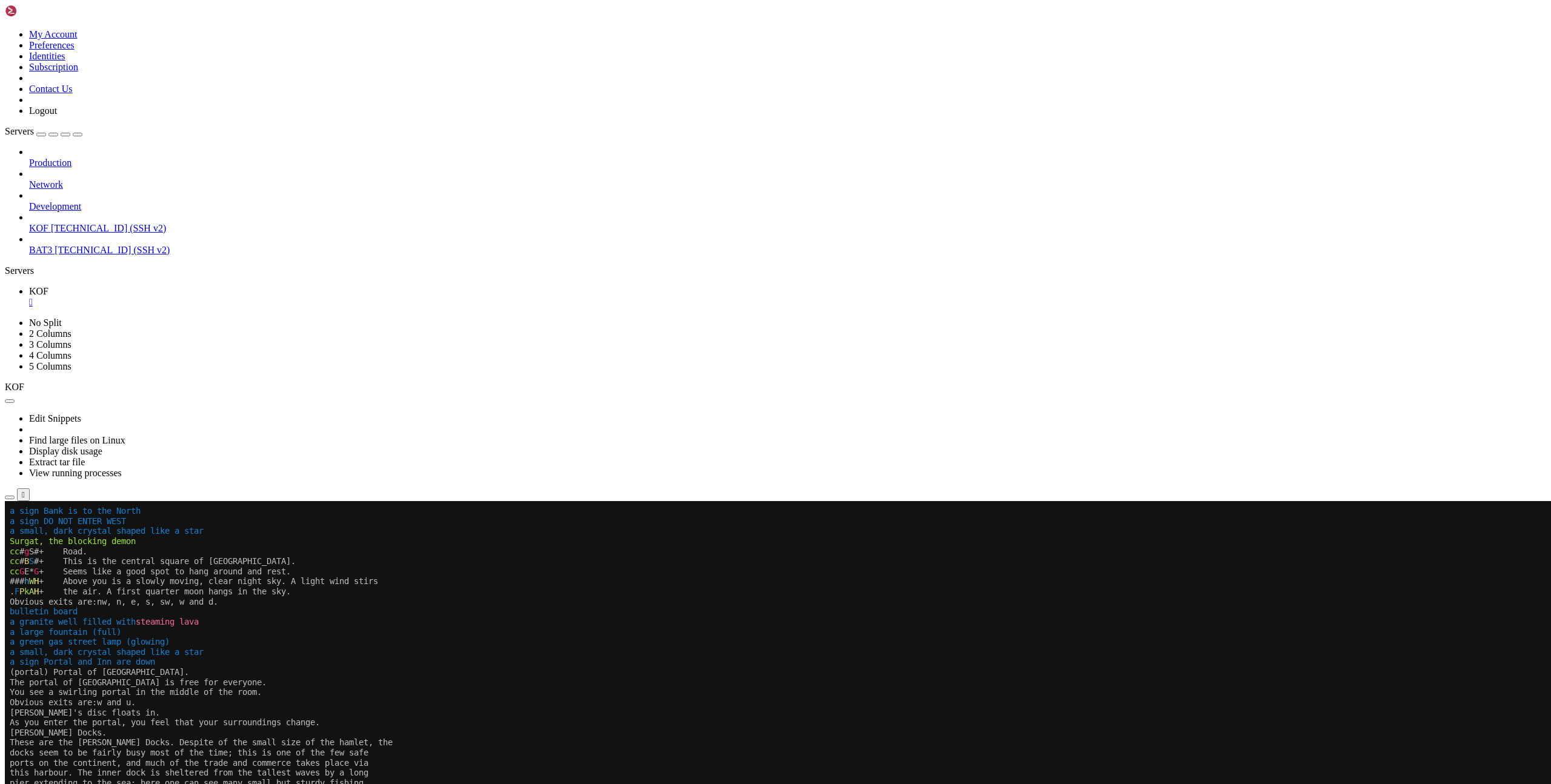
scroll to position [9, 0]
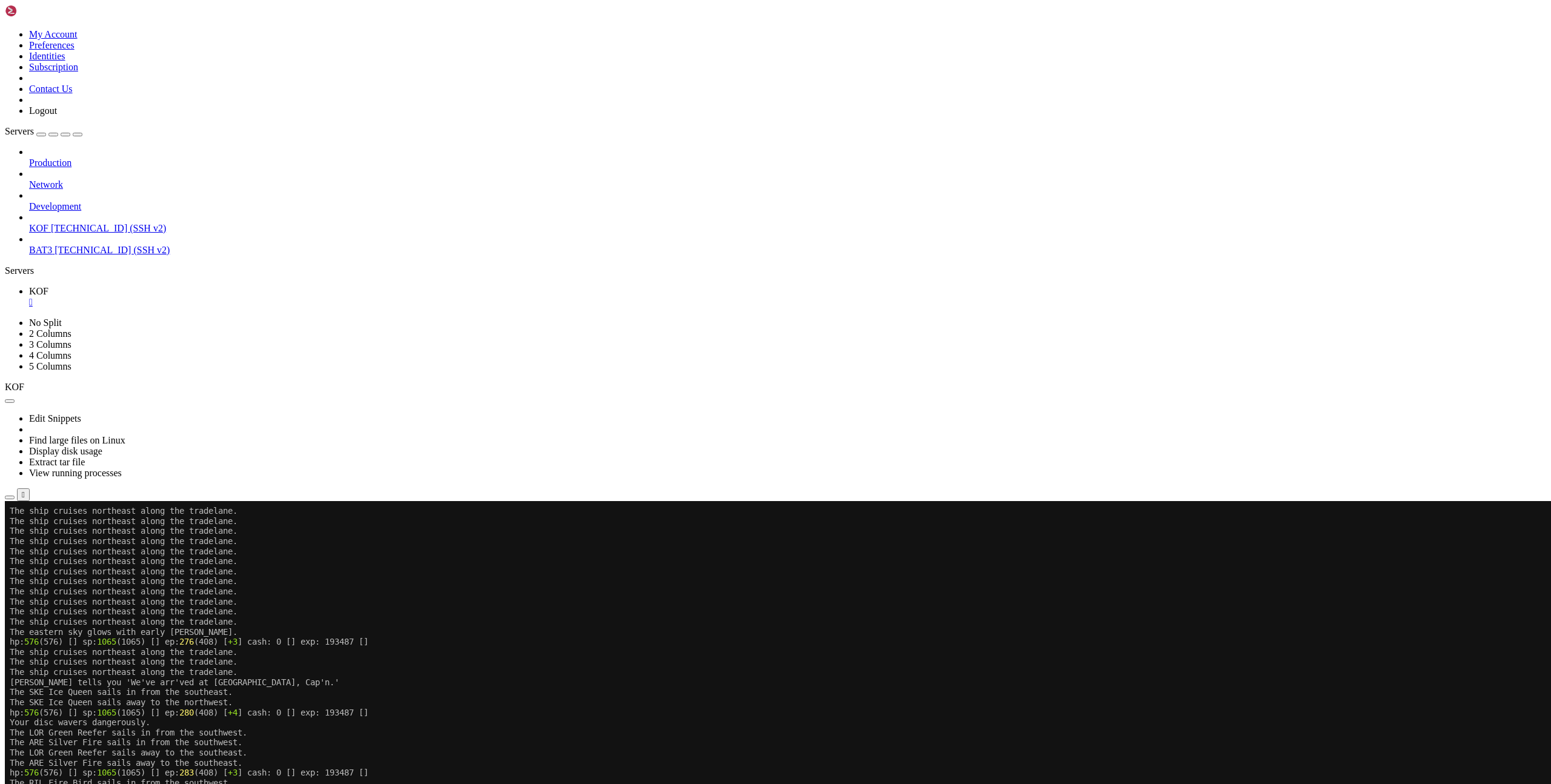
click at [487, 637] on x-row "hp: 576 (576) [] sp: 1065 (1065) [] ep: 276 (408) [ +3 ] cash: 0 [] exp: 193487…" at bounding box center [704, 642] width 1388 height 10
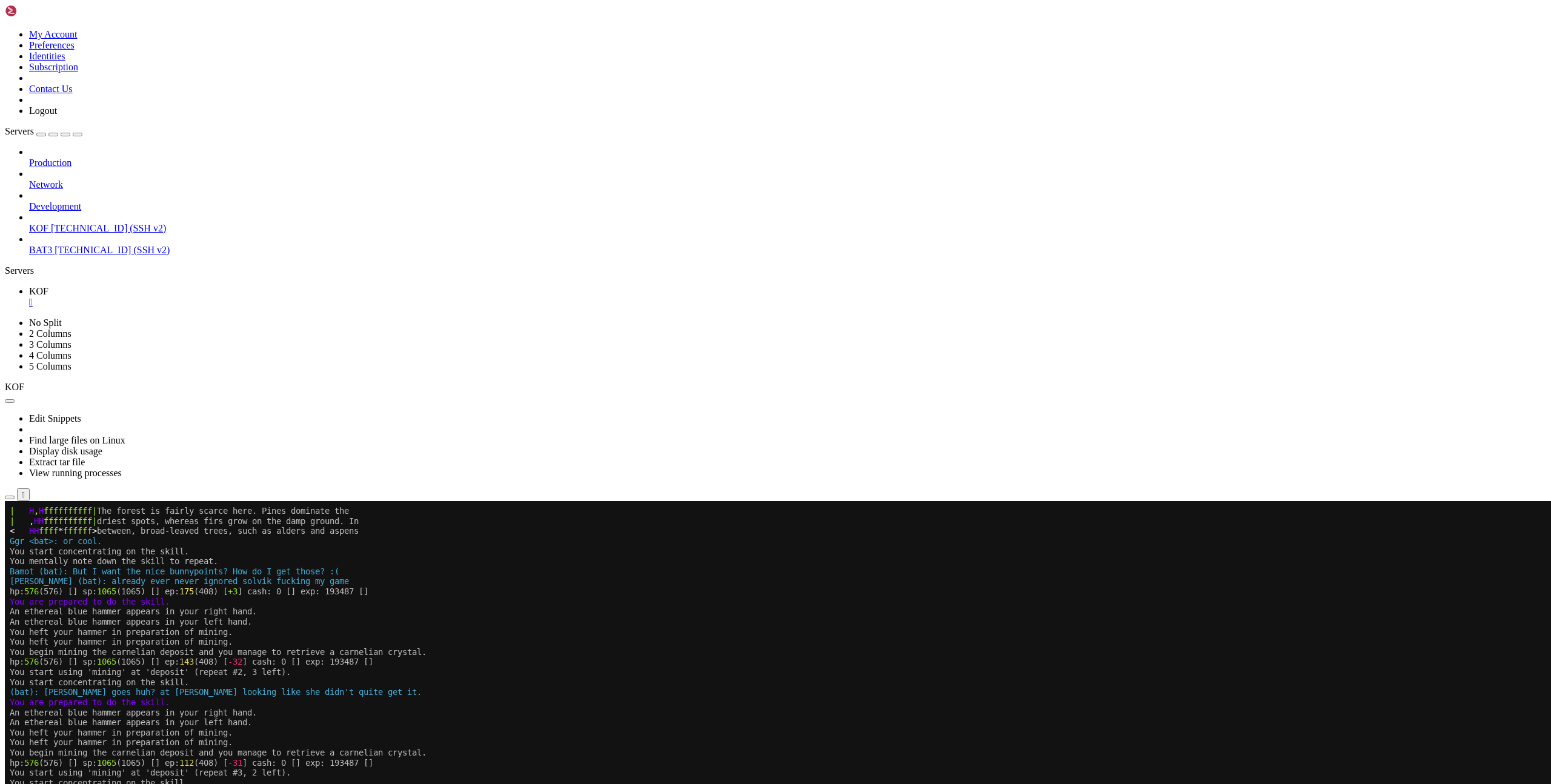
scroll to position [1066, 0]
